Goal: Information Seeking & Learning: Learn about a topic

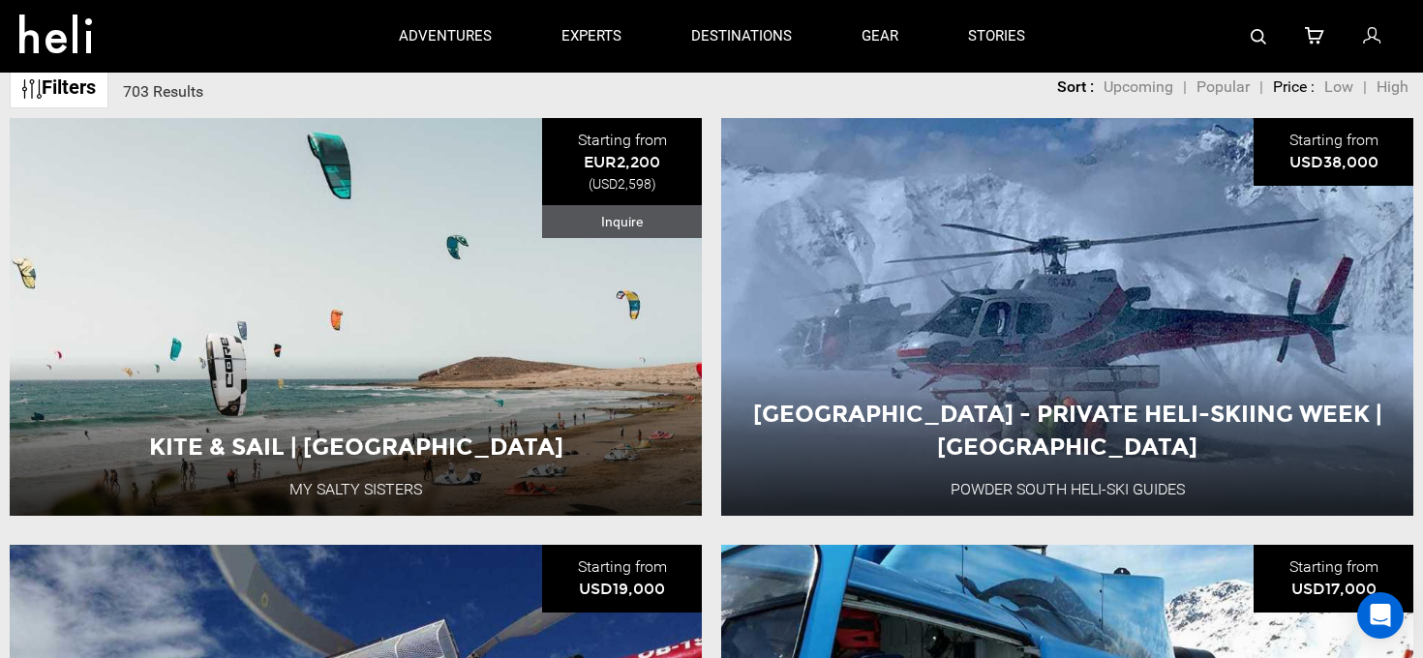
scroll to position [44, 0]
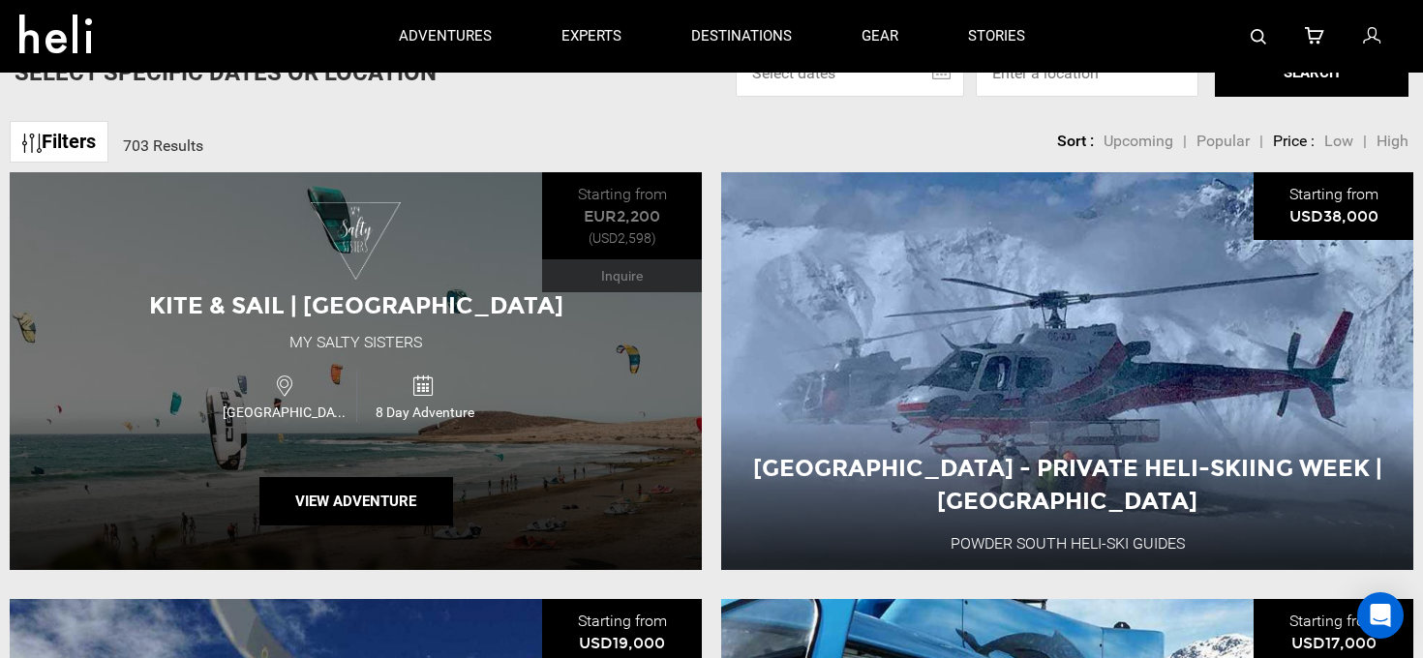
click at [344, 413] on span "[GEOGRAPHIC_DATA]" at bounding box center [287, 412] width 138 height 19
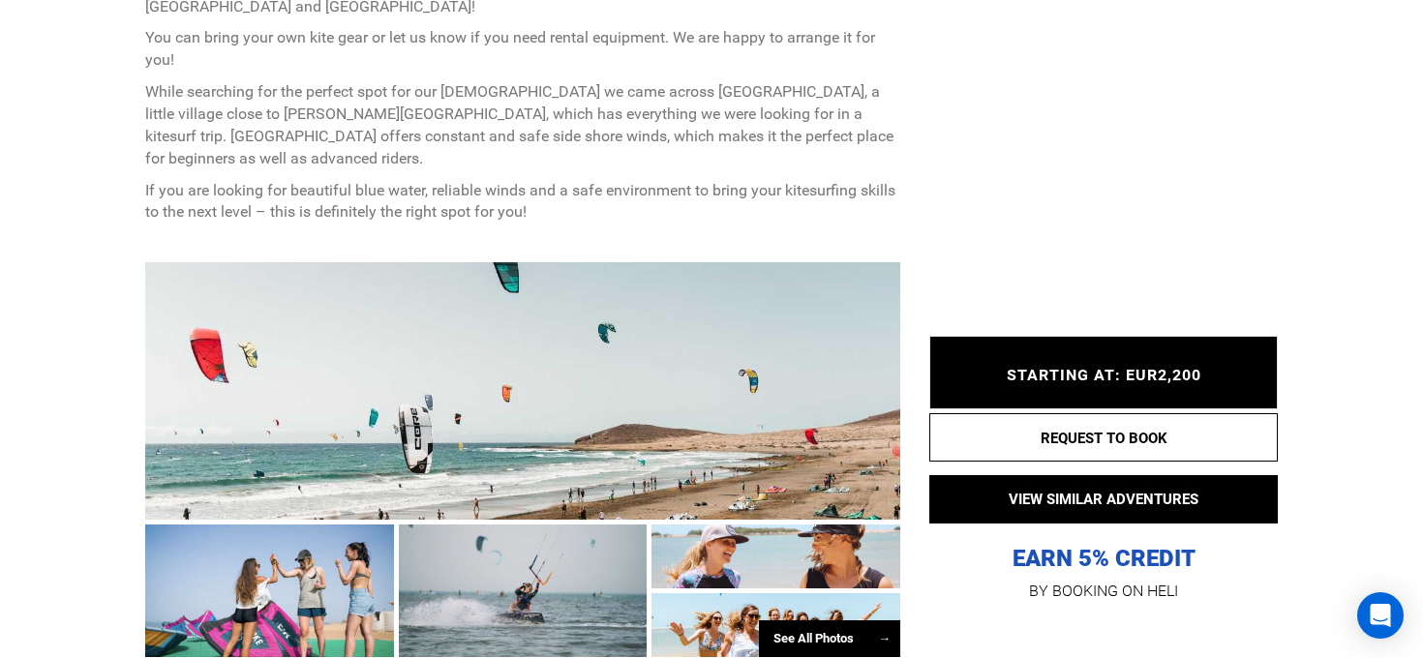
scroll to position [1097, 0]
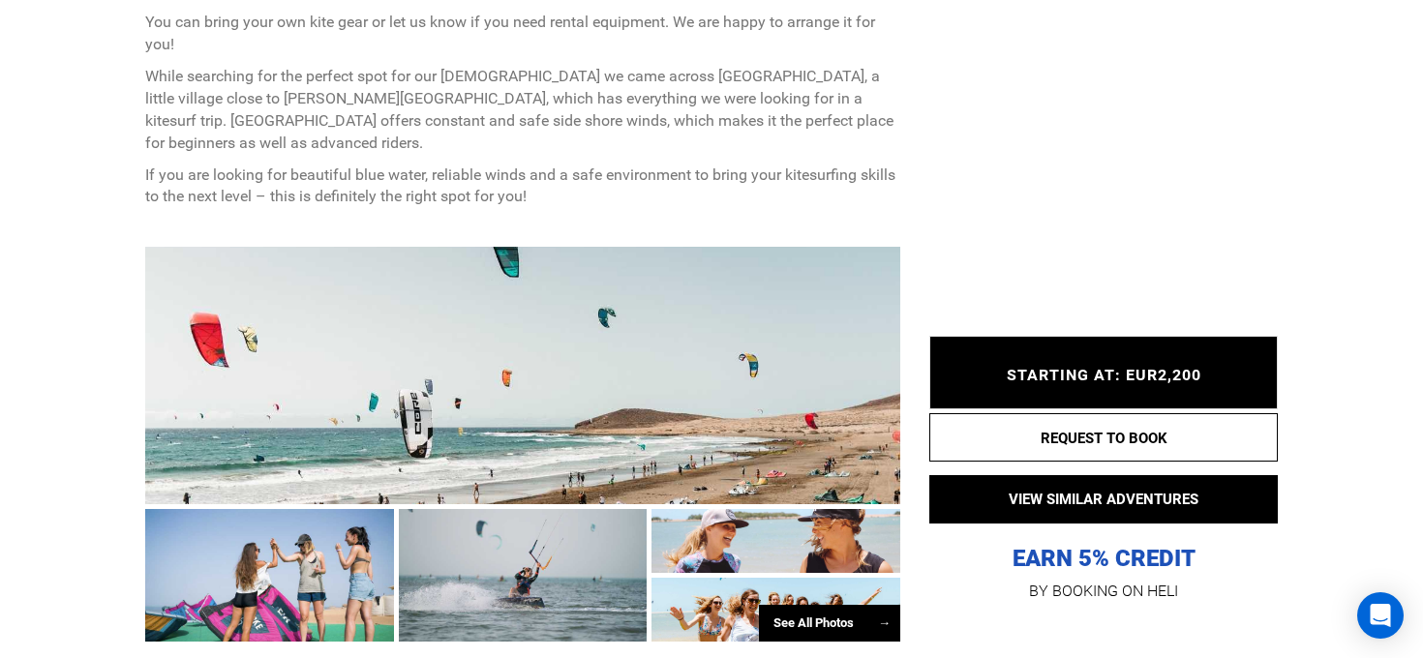
click at [1111, 558] on p "EARN 5% CREDIT" at bounding box center [1103, 462] width 348 height 224
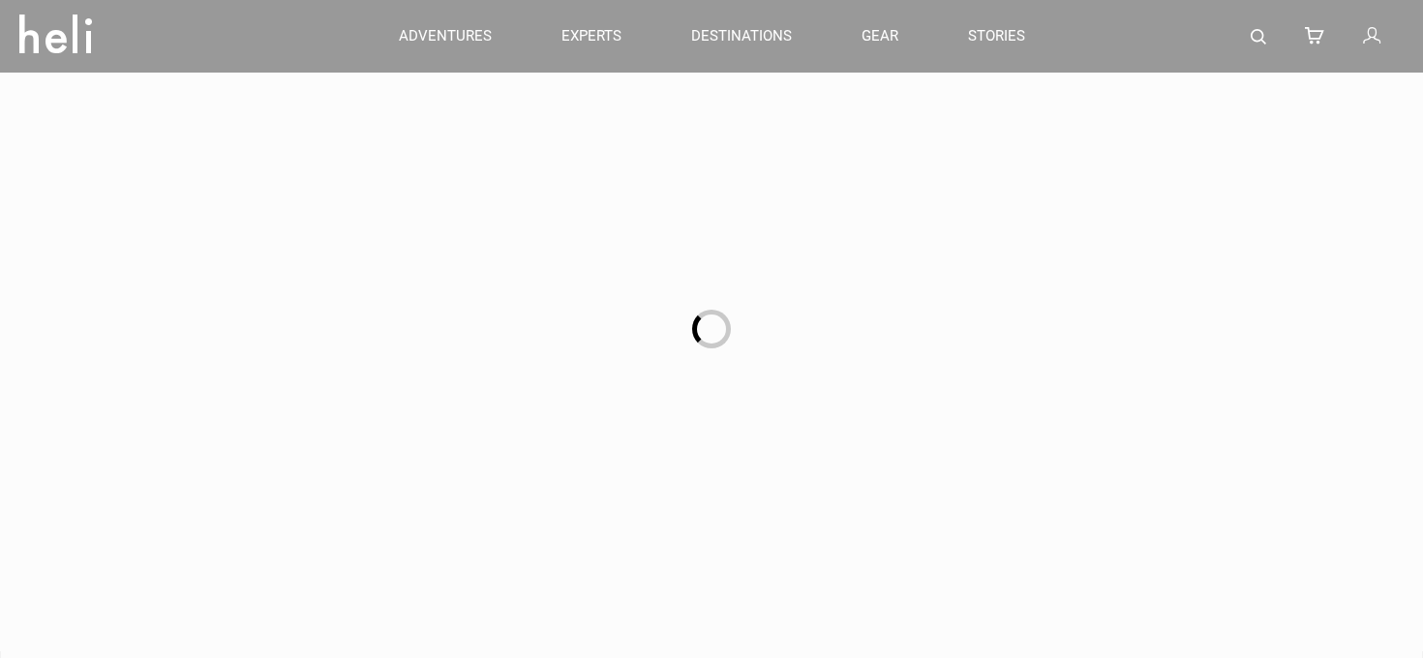
scroll to position [1097, 0]
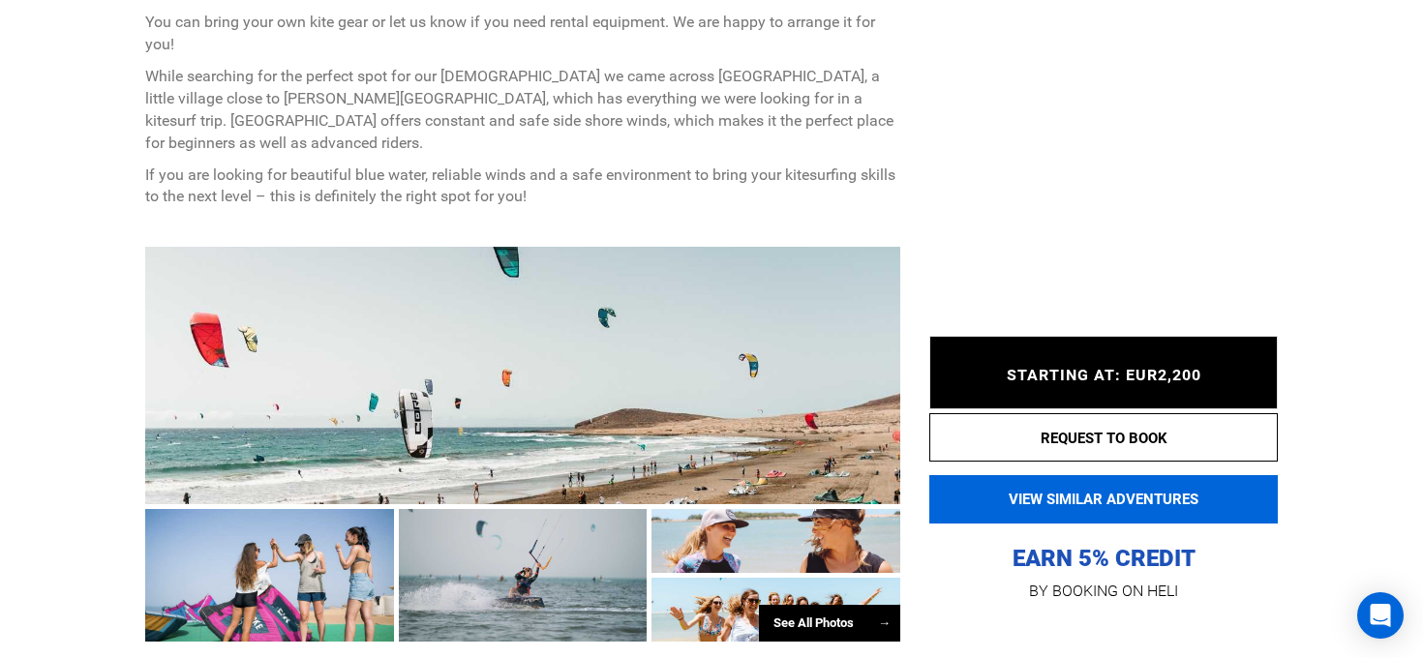
click at [1107, 511] on button "VIEW SIMILAR ADVENTURES" at bounding box center [1103, 499] width 348 height 48
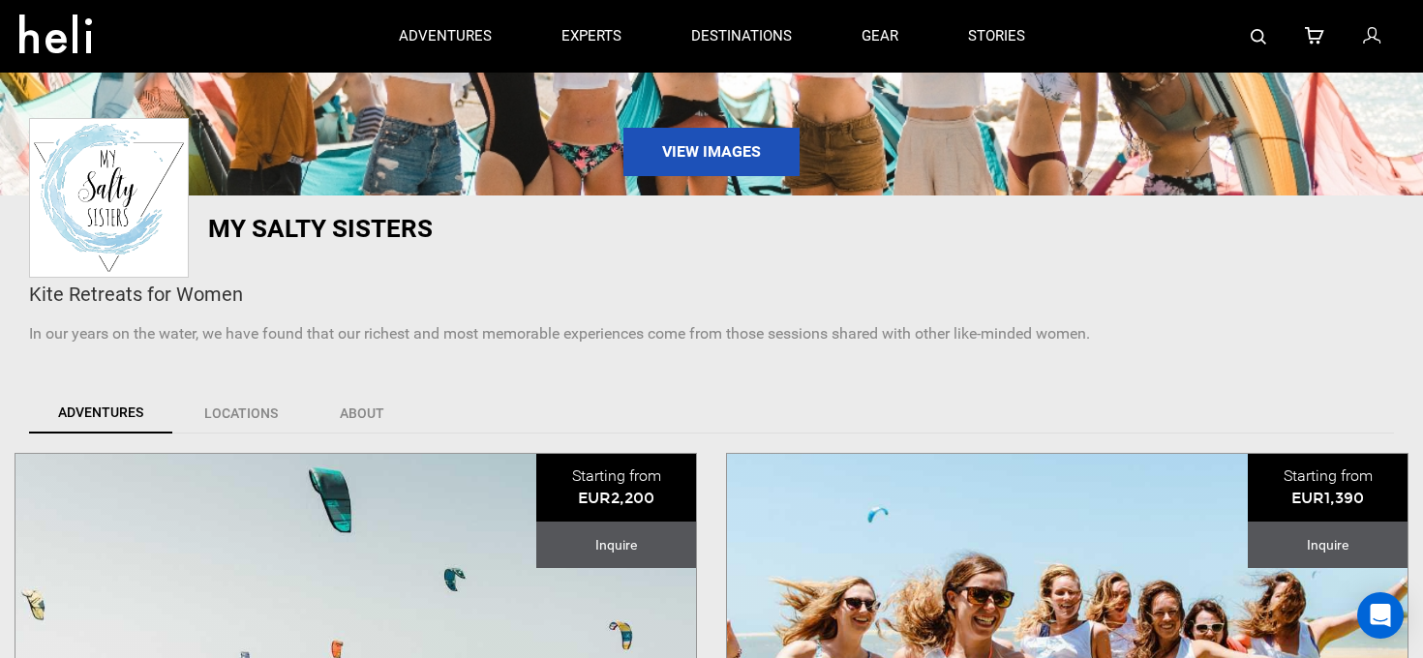
scroll to position [218, 0]
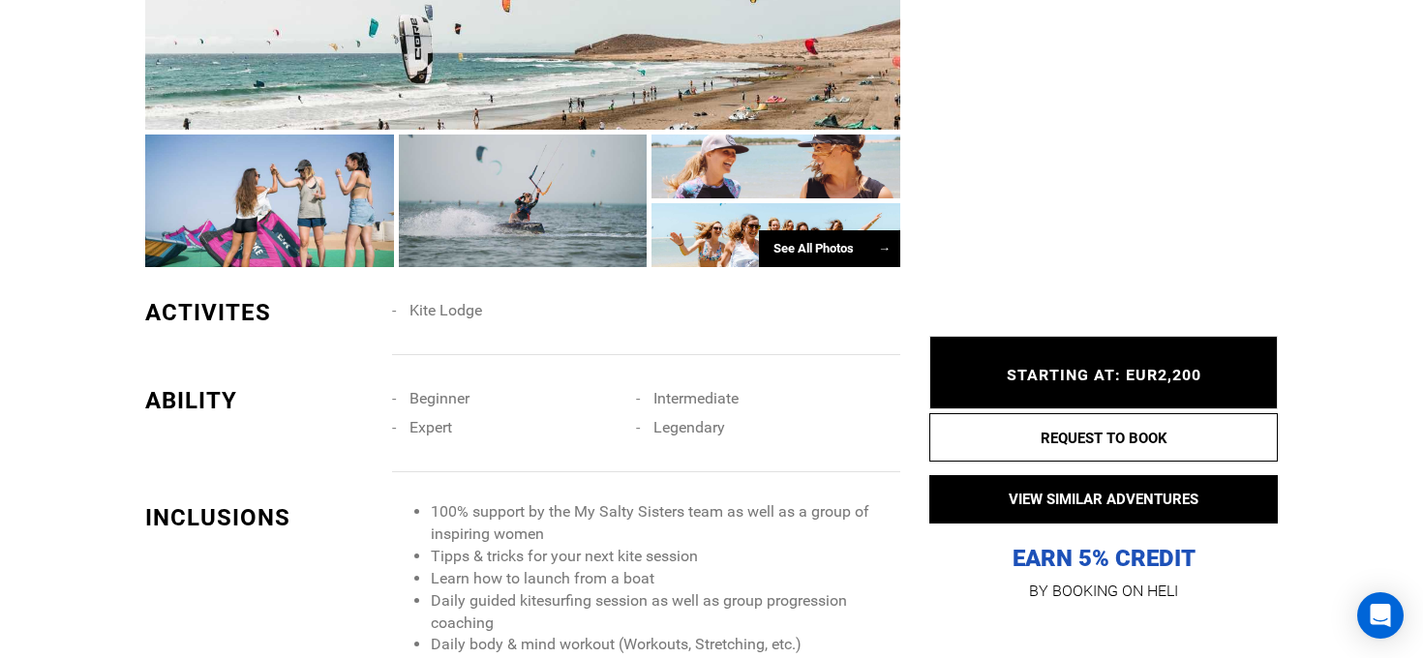
scroll to position [1480, 0]
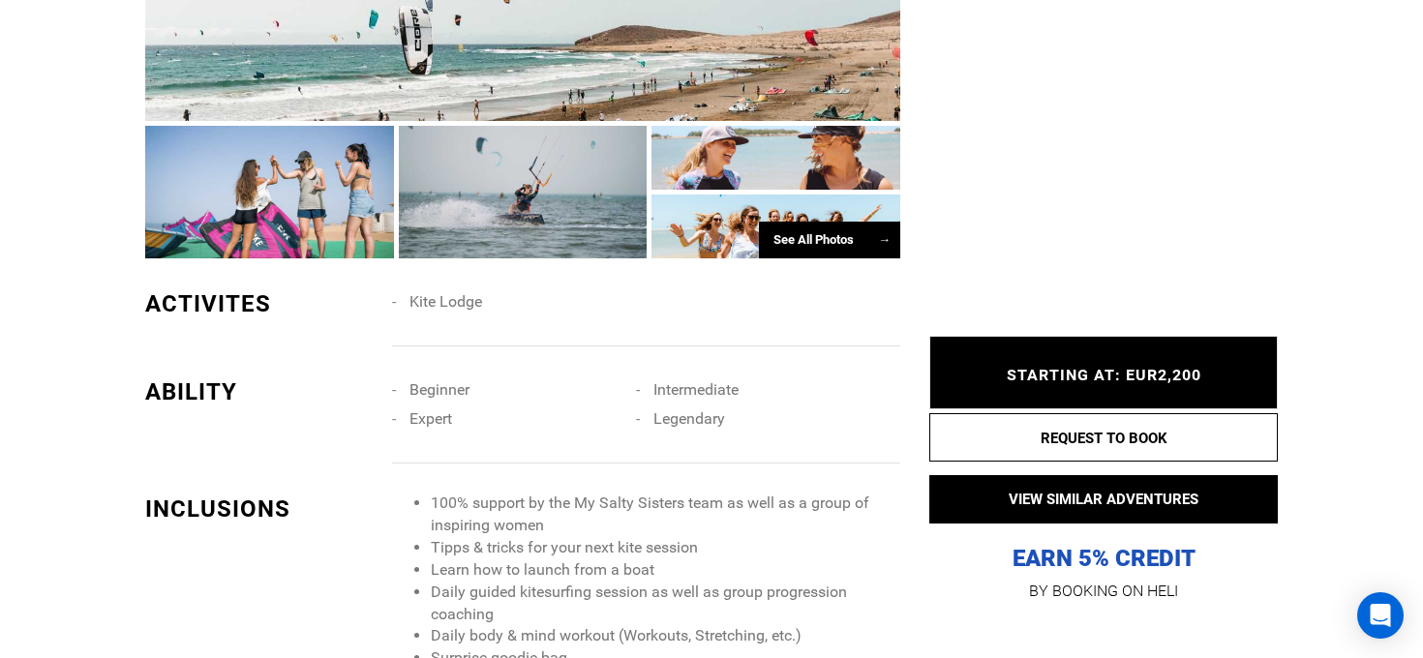
click at [1138, 363] on div "STARTING AT: EUR2,200 STARTING AT: EUR2,200" at bounding box center [1103, 373] width 348 height 74
click at [1131, 367] on span "STARTING AT: EUR2,200" at bounding box center [1104, 375] width 195 height 18
click at [1132, 368] on span "STARTING AT: EUR2,200" at bounding box center [1104, 375] width 195 height 18
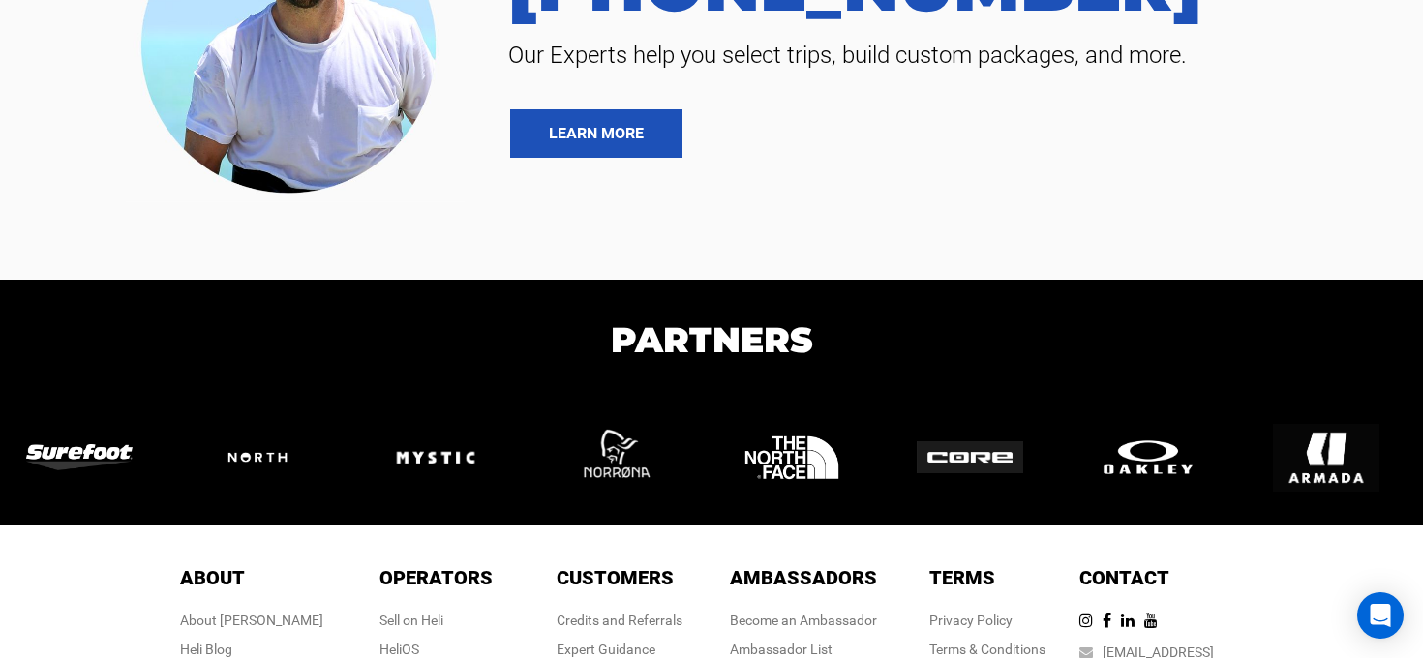
scroll to position [5735, 0]
